Goal: Communication & Community: Answer question/provide support

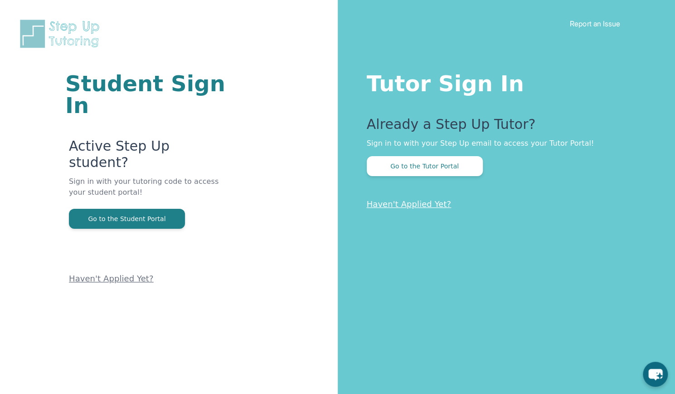
click at [394, 176] on div "Tutor Sign In Already a Step Up Tutor? Sign in to with your Step Up email to ac…" at bounding box center [507, 197] width 338 height 394
click at [392, 170] on button "Go to the Tutor Portal" at bounding box center [425, 166] width 116 height 20
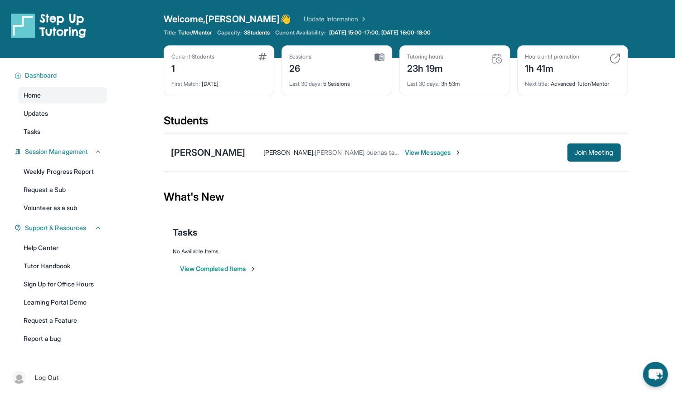
click at [460, 158] on div "[PERSON_NAME] : [PERSON_NAME] buenas tardes, sólo quería confirmar que [DATE] v…" at bounding box center [432, 152] width 375 height 18
click at [457, 153] on span "View Messages" at bounding box center [433, 152] width 57 height 9
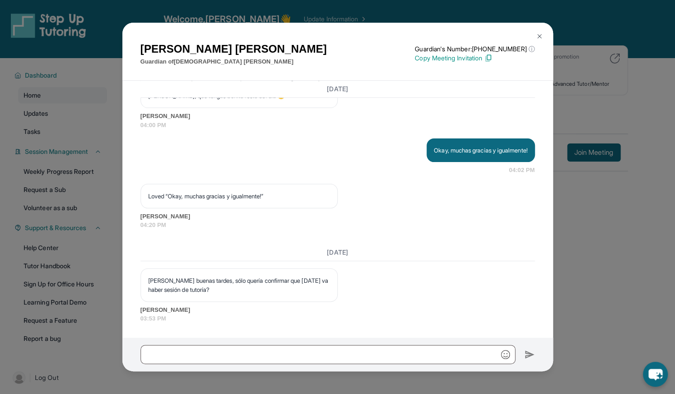
scroll to position [2916, 0]
click at [278, 353] on input "text" at bounding box center [328, 354] width 375 height 19
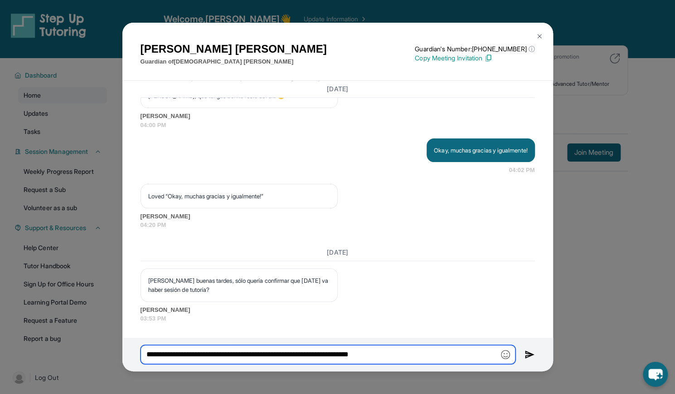
type input "**********"
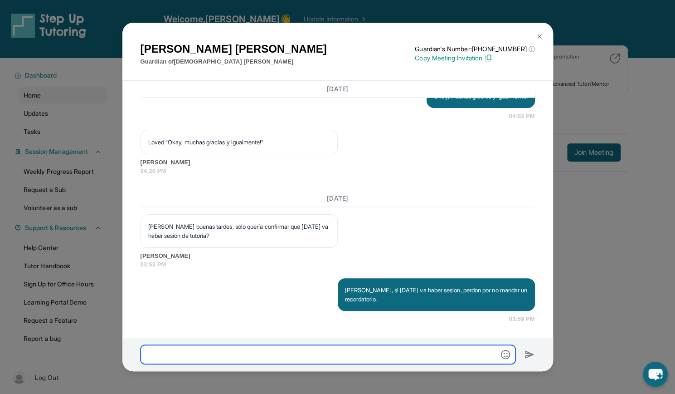
scroll to position [2970, 0]
click at [541, 37] on img at bounding box center [539, 36] width 7 height 7
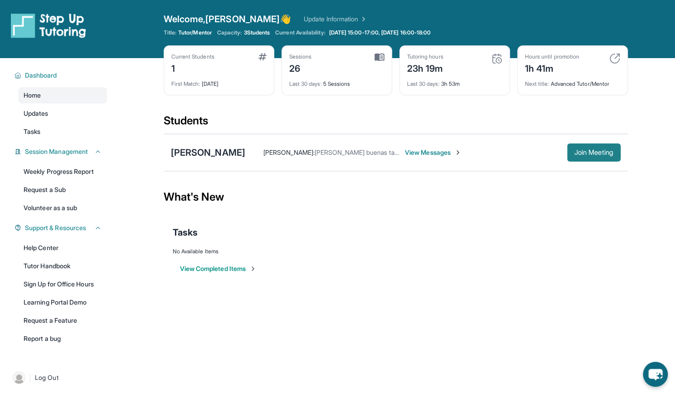
click at [603, 156] on button "Join Meeting" at bounding box center [594, 152] width 54 height 18
